Goal: Information Seeking & Learning: Learn about a topic

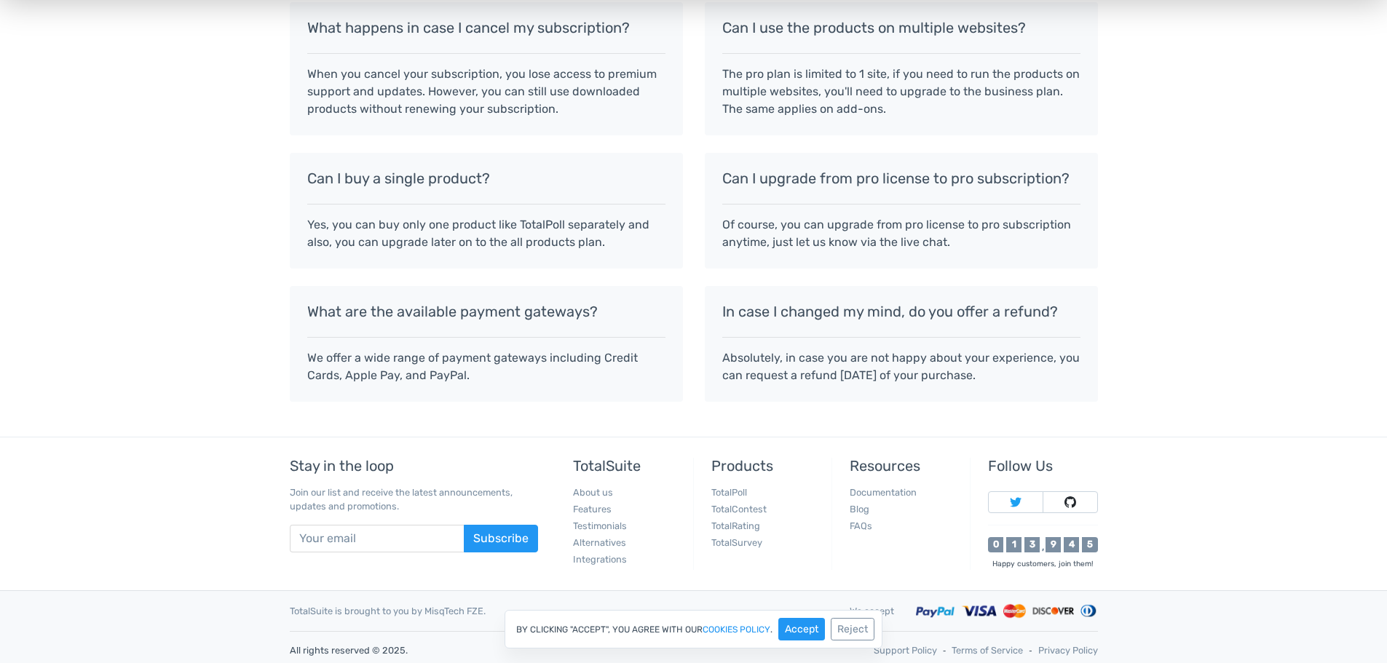
scroll to position [1267, 0]
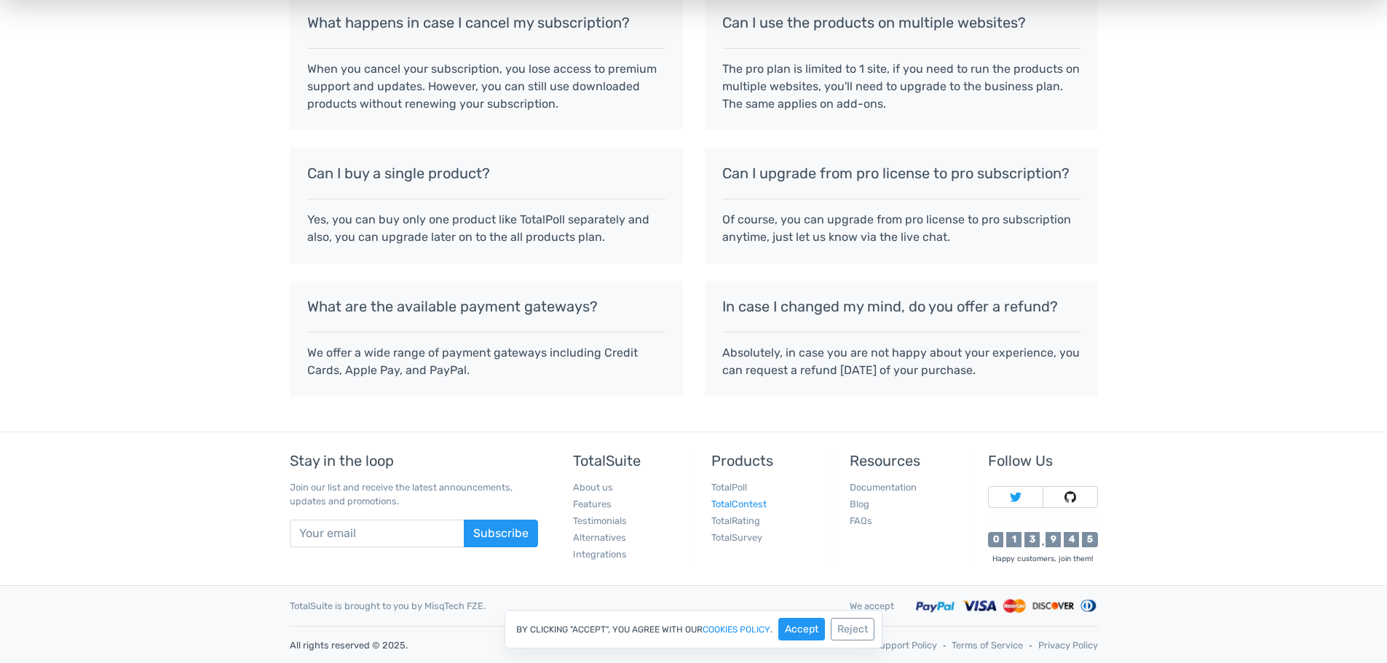
click at [741, 502] on link "TotalContest" at bounding box center [738, 504] width 55 height 11
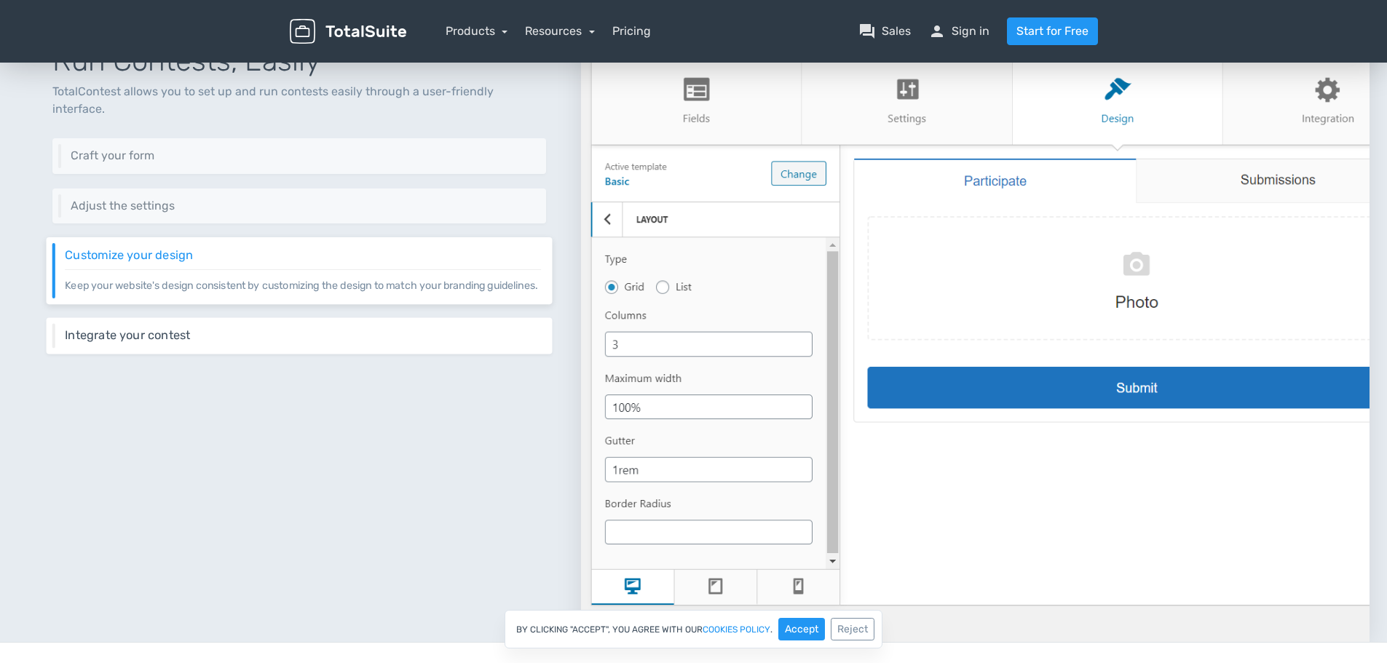
scroll to position [574, 0]
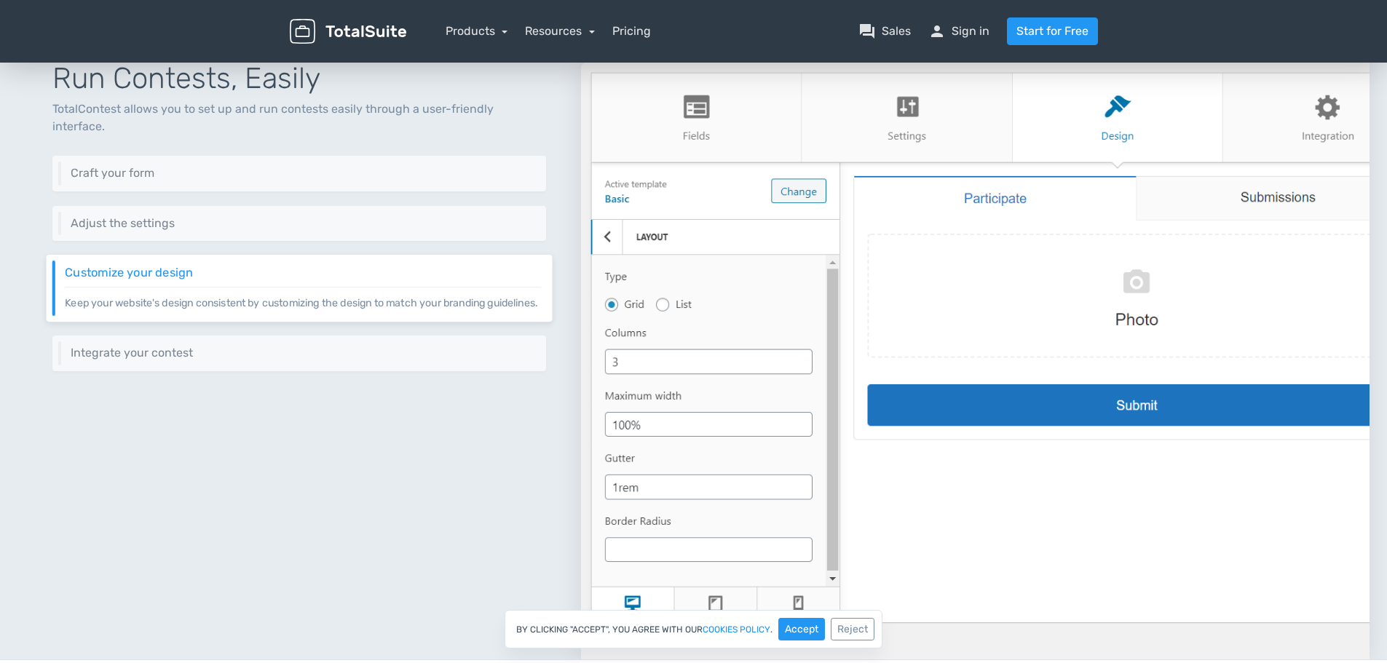
click at [168, 267] on h6 "Customize your design" at bounding box center [303, 273] width 476 height 13
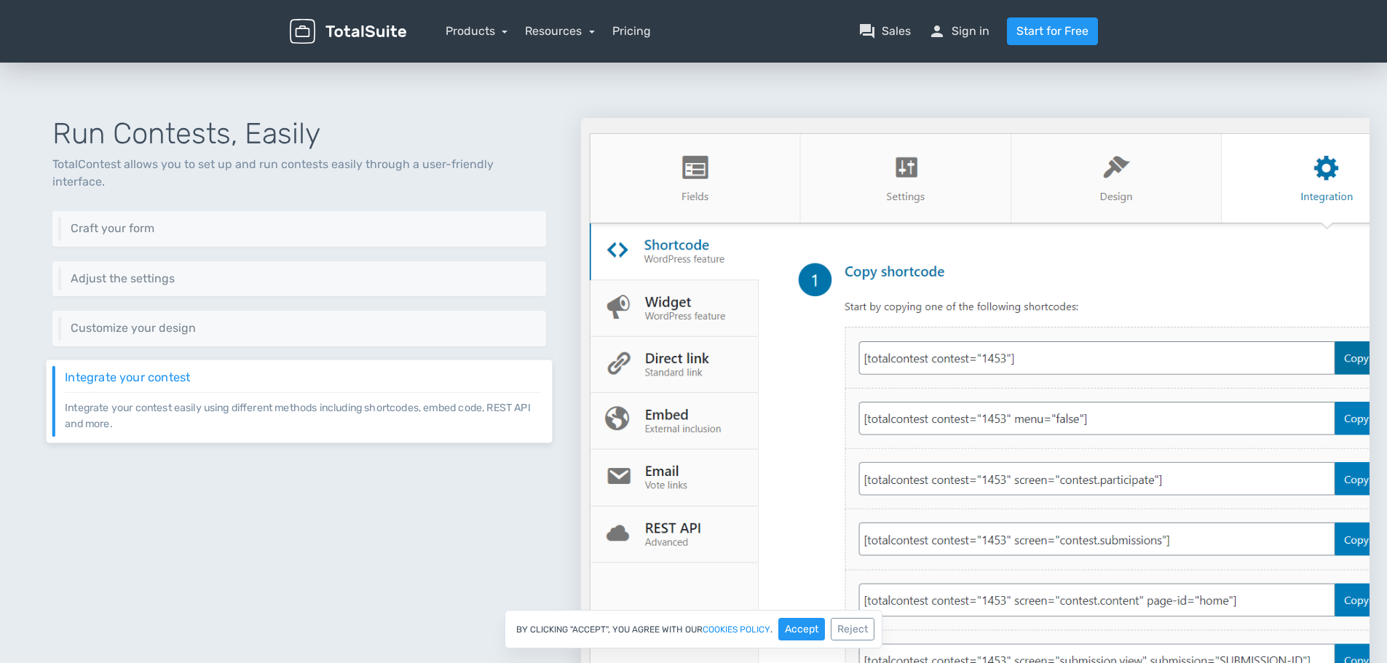
scroll to position [501, 0]
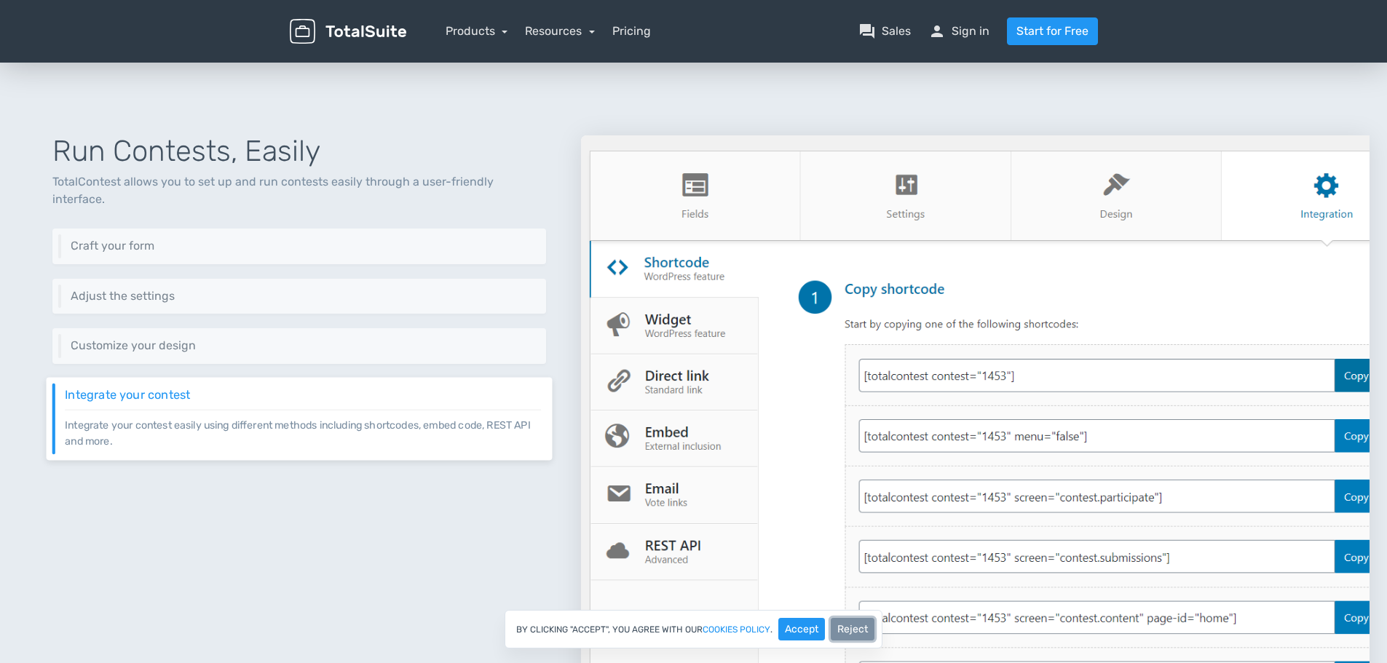
click at [850, 634] on button "Reject" at bounding box center [853, 629] width 44 height 23
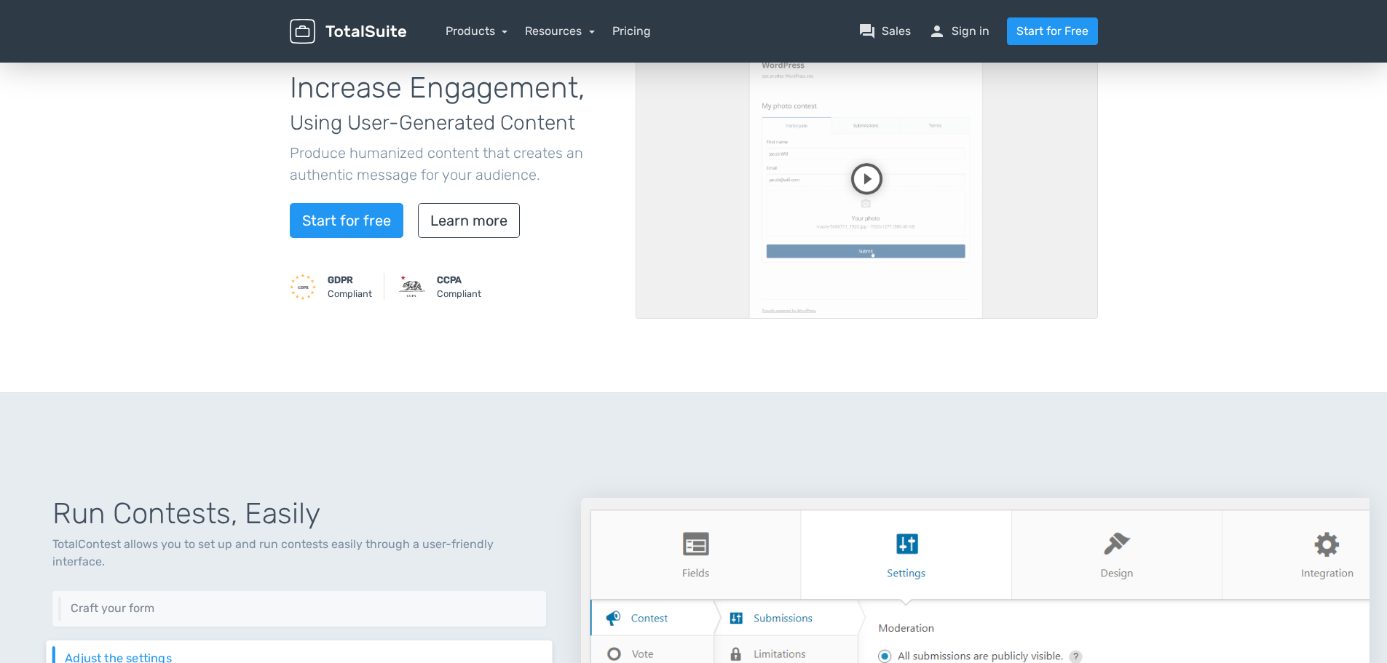
scroll to position [0, 0]
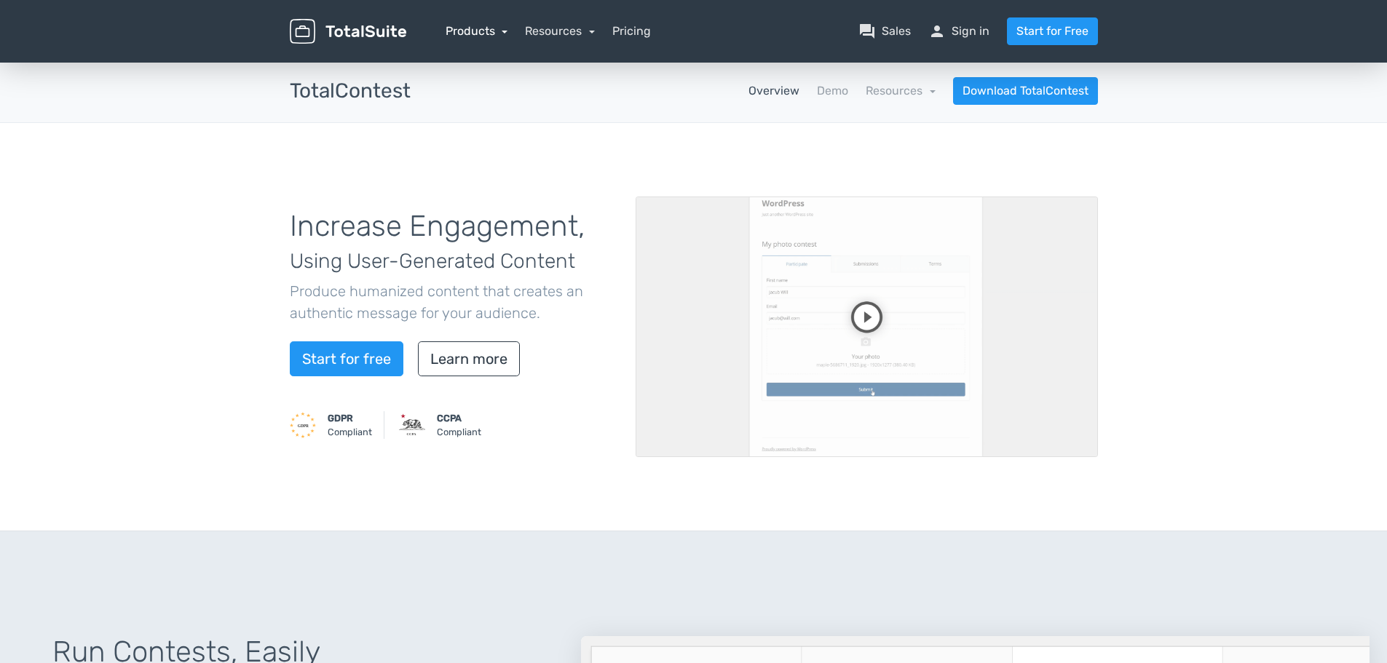
click at [480, 32] on link "Products" at bounding box center [477, 31] width 63 height 14
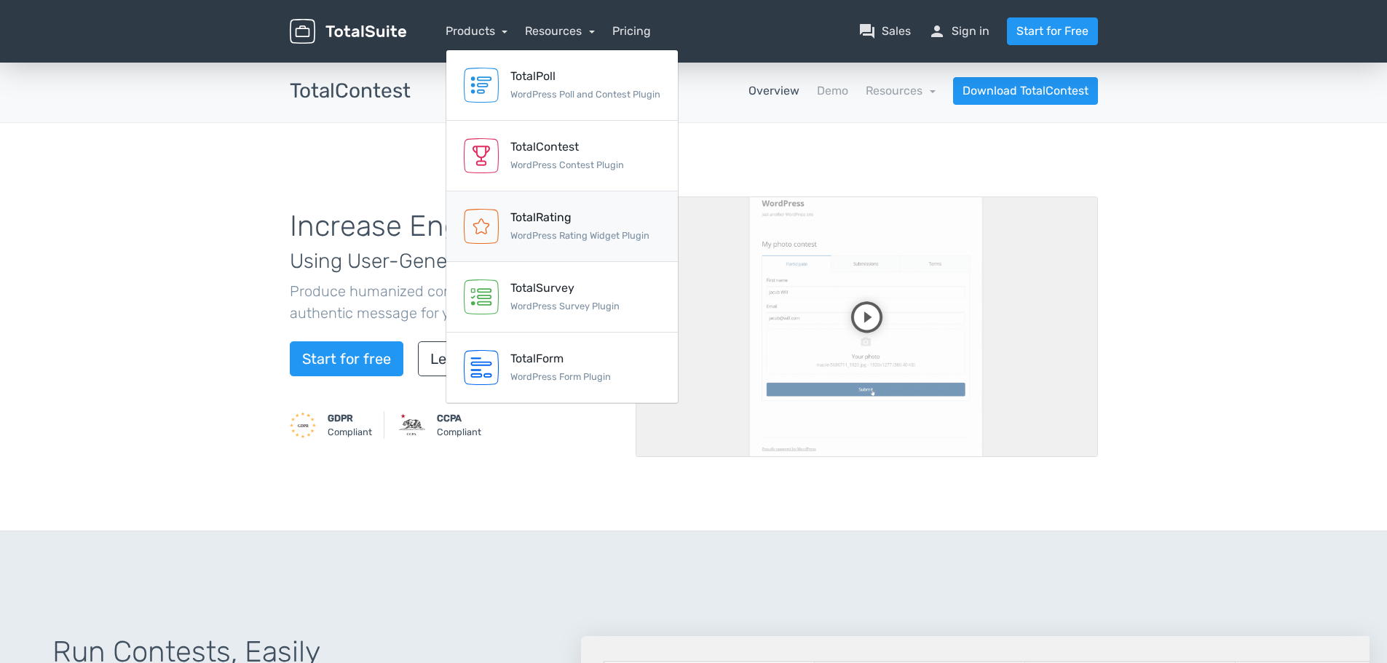
click at [553, 228] on div "TotalRating WordPress Rating Widget Plugin" at bounding box center [579, 226] width 139 height 35
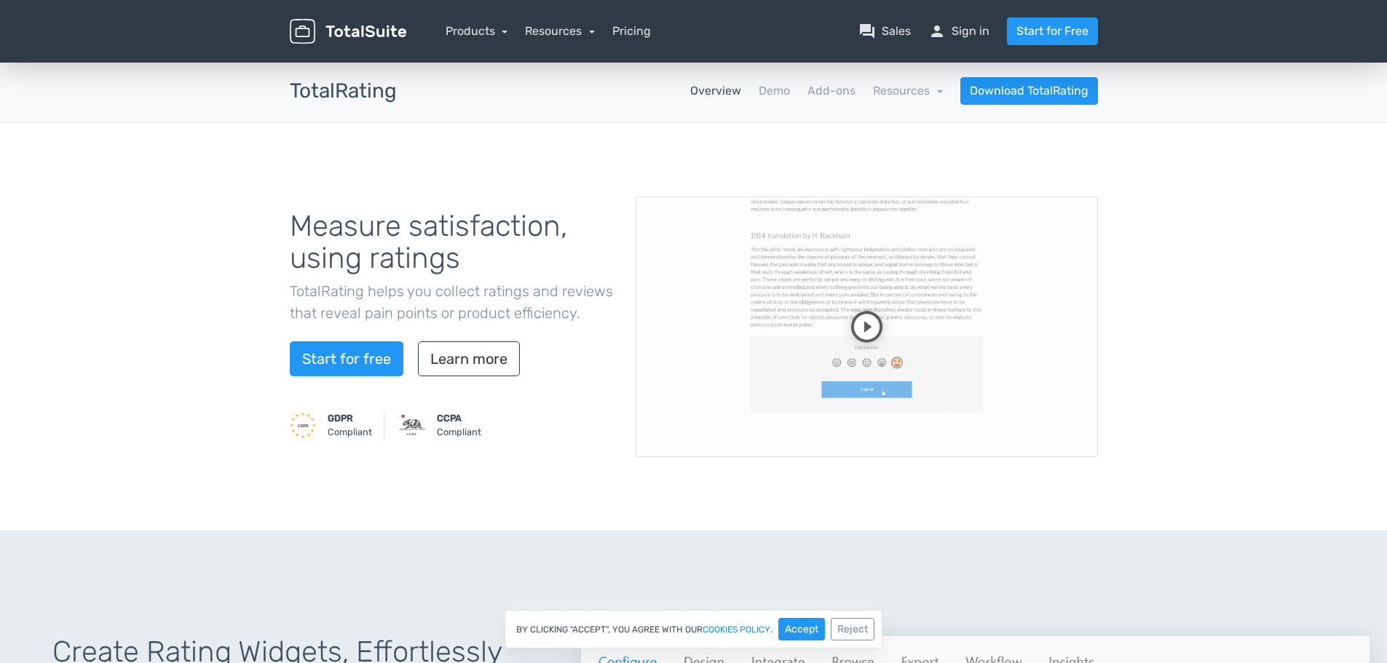
click at [865, 318] on video at bounding box center [867, 327] width 462 height 261
click at [476, 350] on link "Learn more" at bounding box center [469, 359] width 102 height 35
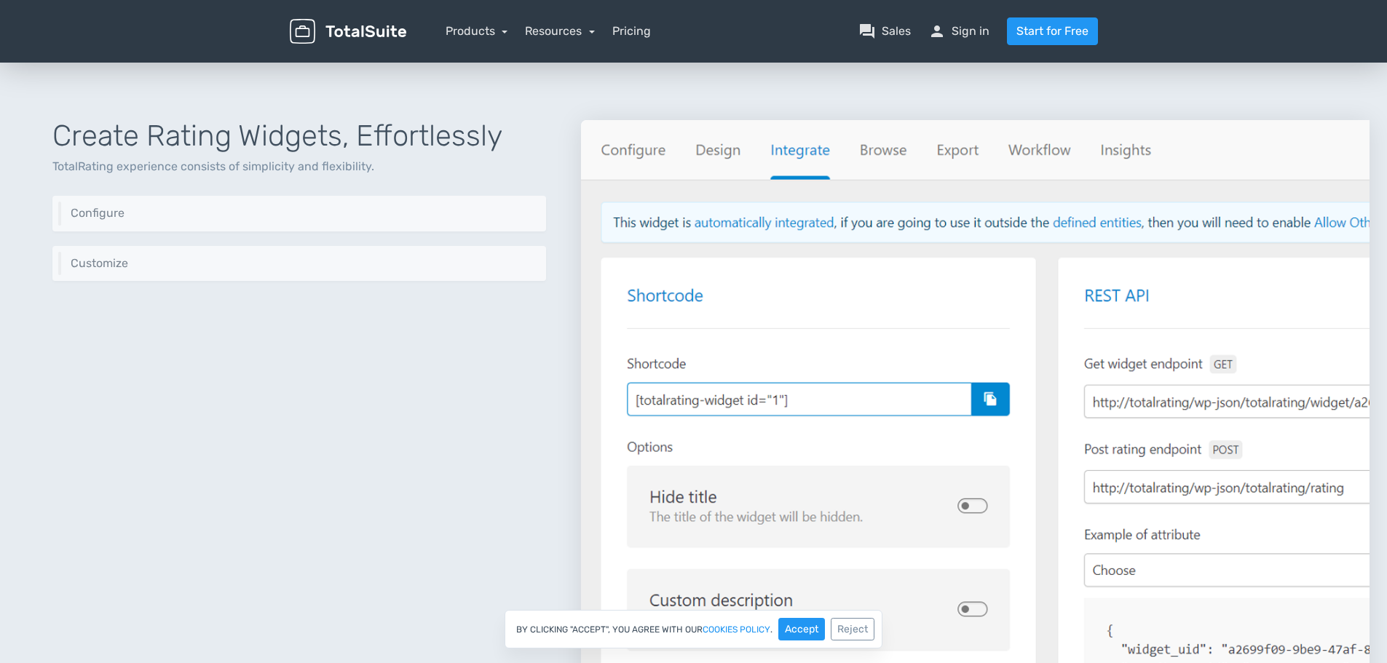
scroll to position [524, 0]
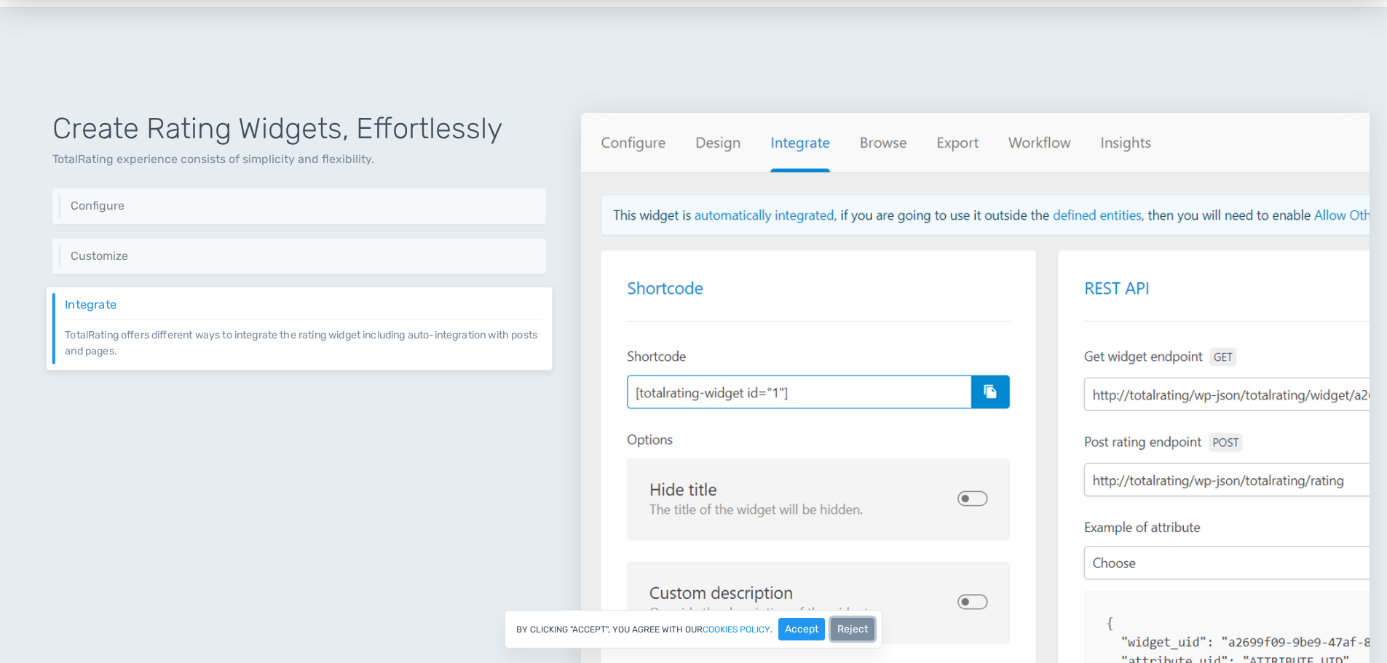
click at [845, 624] on button "Reject" at bounding box center [853, 629] width 44 height 23
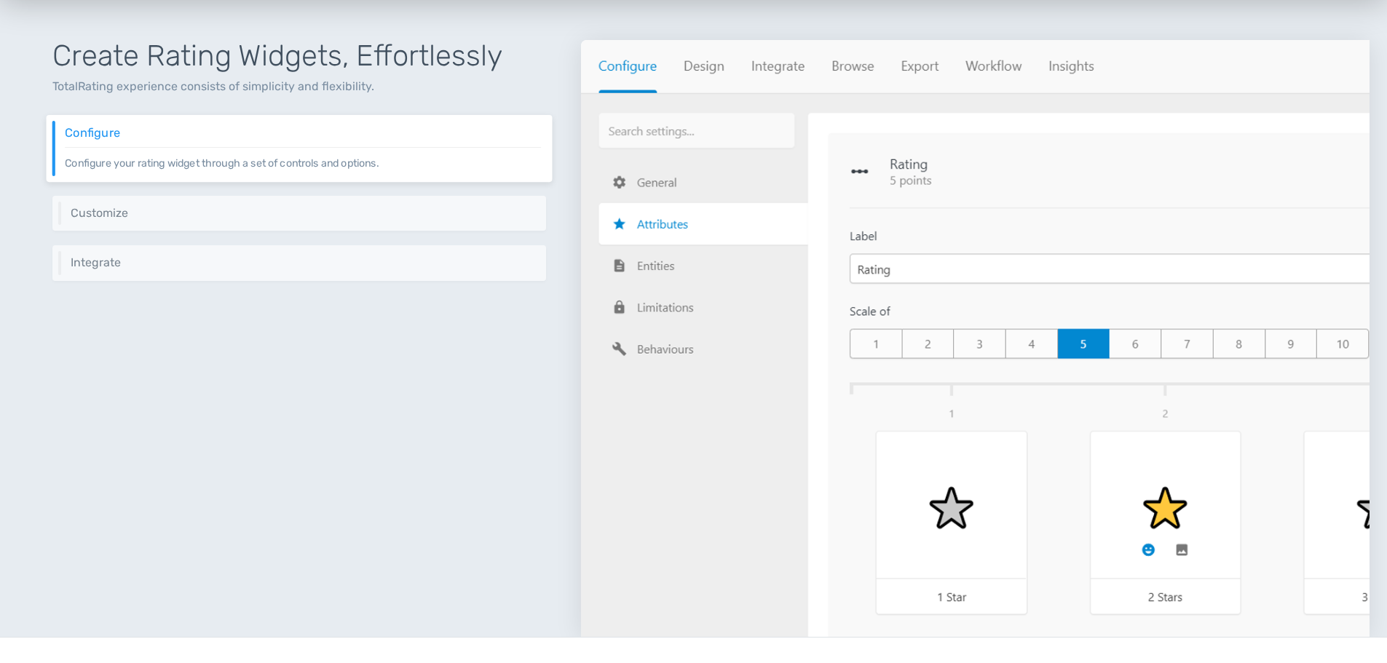
scroll to position [669, 0]
